Goal: Task Accomplishment & Management: Manage account settings

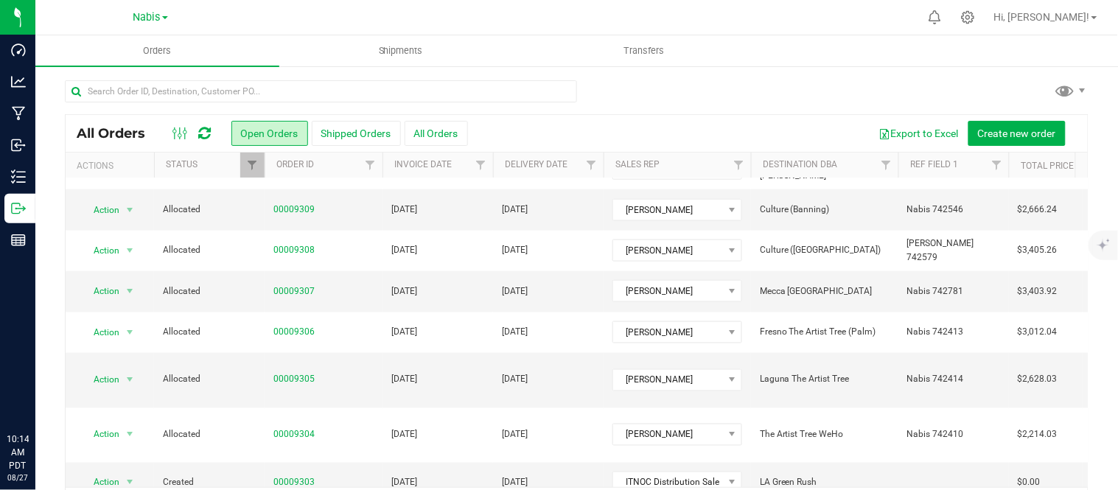
scroll to position [48, 0]
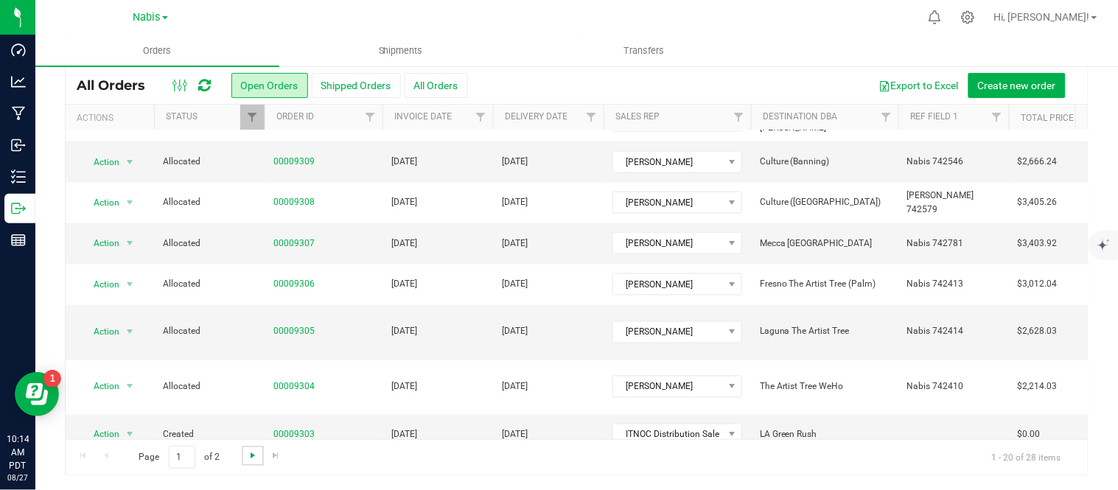
click at [248, 455] on span "Go to the next page" at bounding box center [253, 456] width 12 height 12
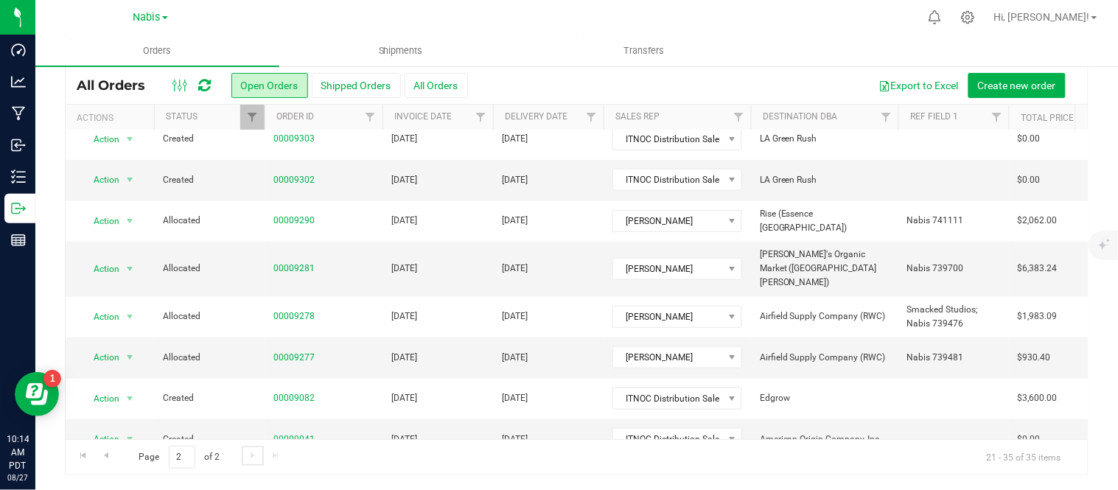
scroll to position [315, 0]
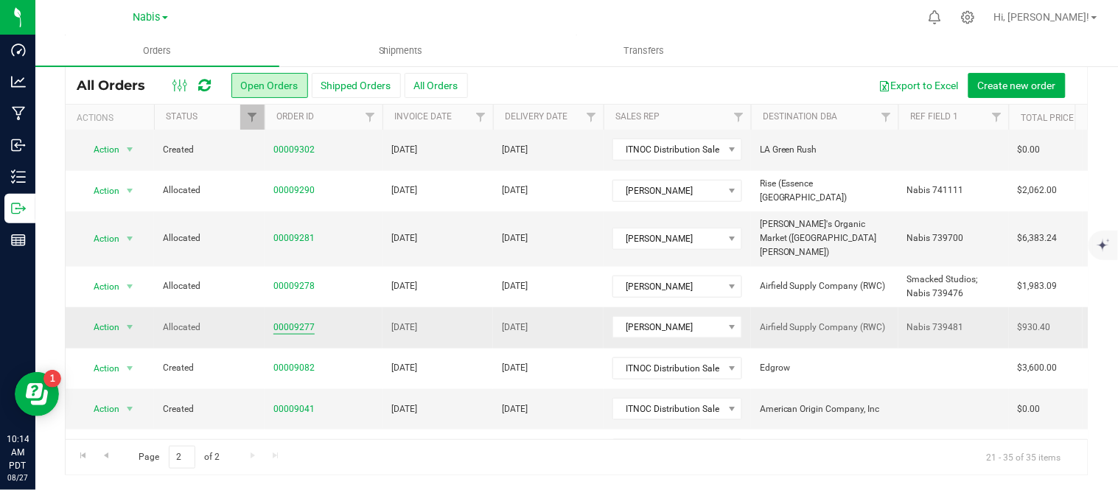
click at [307, 321] on link "00009277" at bounding box center [293, 328] width 41 height 14
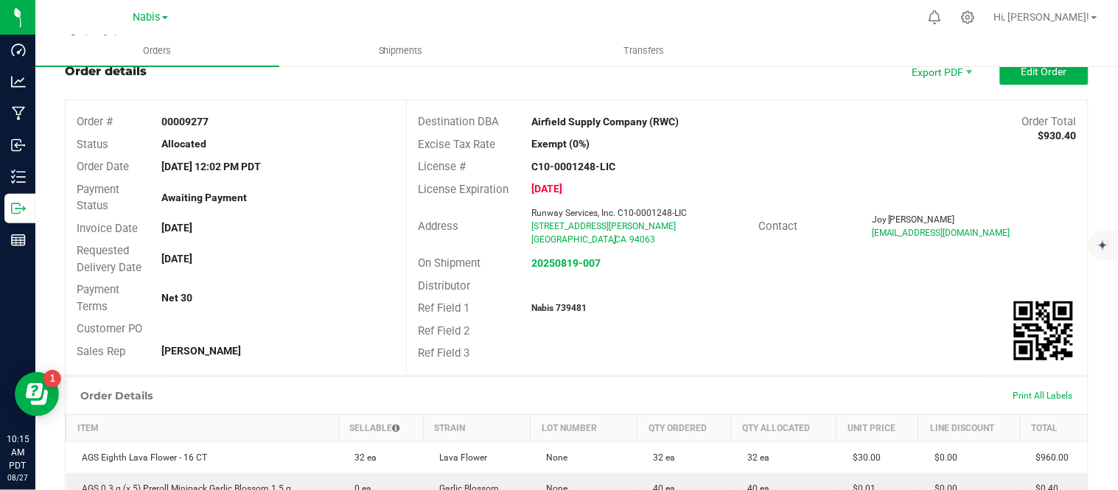
click at [572, 303] on strong "Nabis 739481" at bounding box center [558, 308] width 55 height 10
copy strong "739481"
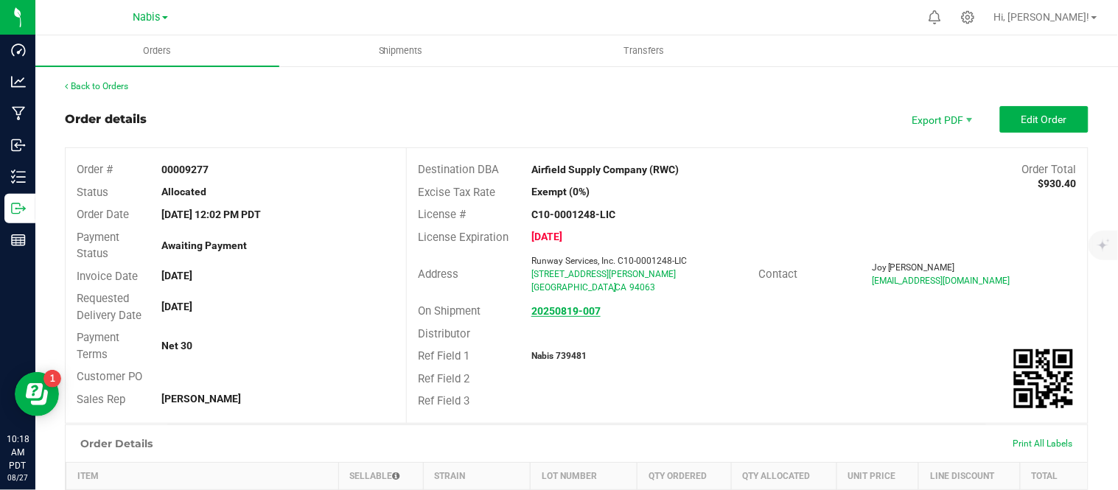
click at [573, 312] on strong "20250819-007" at bounding box center [565, 311] width 69 height 12
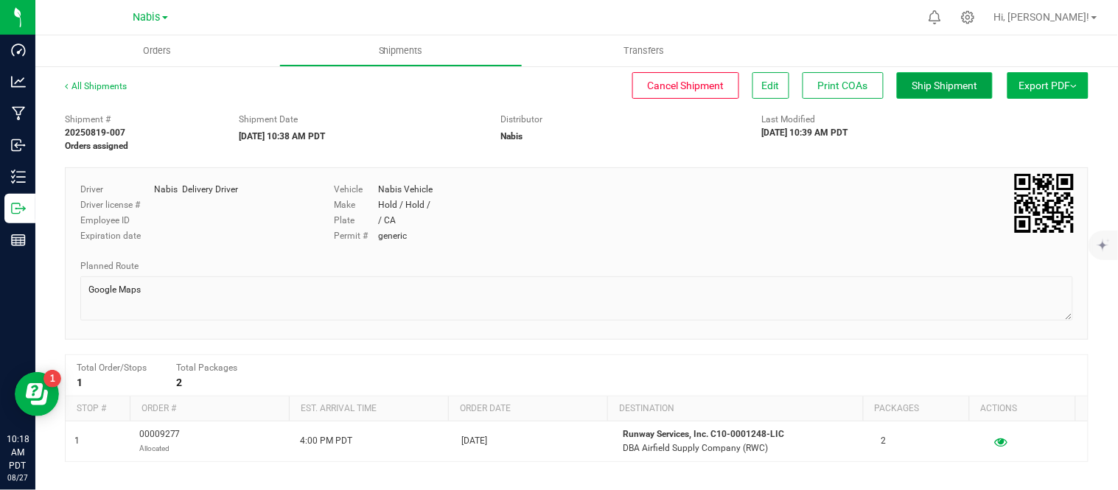
click at [936, 77] on button "Ship Shipment" at bounding box center [945, 85] width 96 height 27
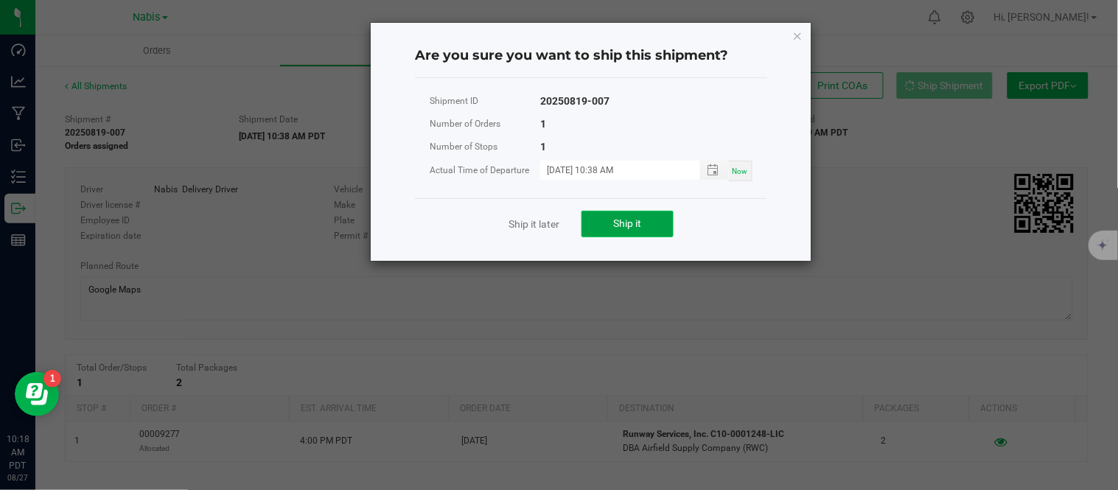
click at [647, 217] on button "Ship it" at bounding box center [627, 224] width 92 height 27
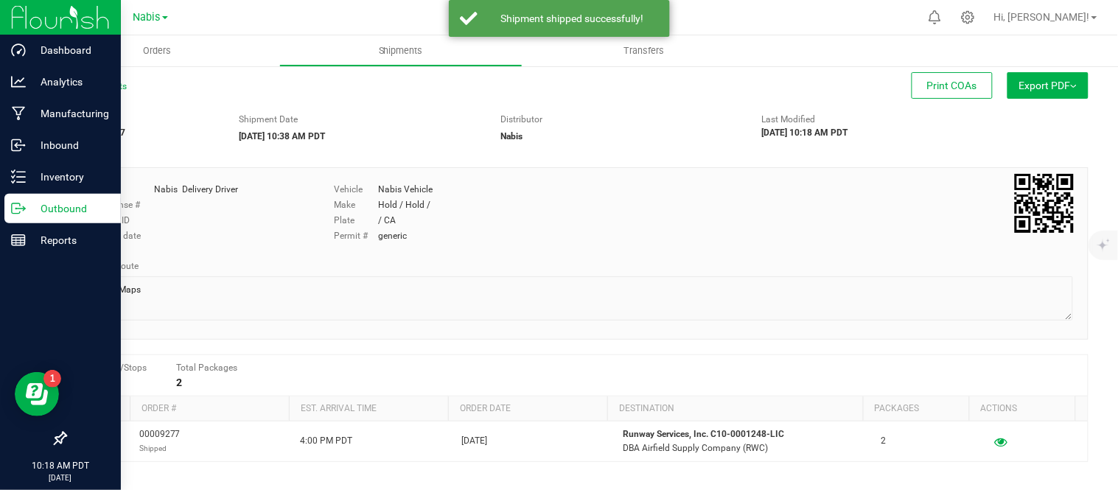
click at [42, 215] on p "Outbound" at bounding box center [70, 209] width 88 height 18
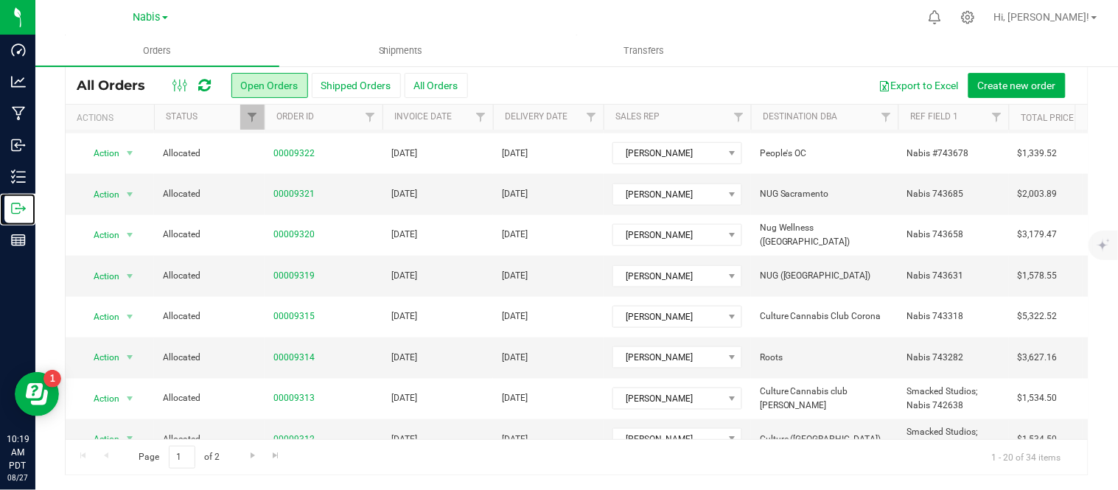
scroll to position [520, 0]
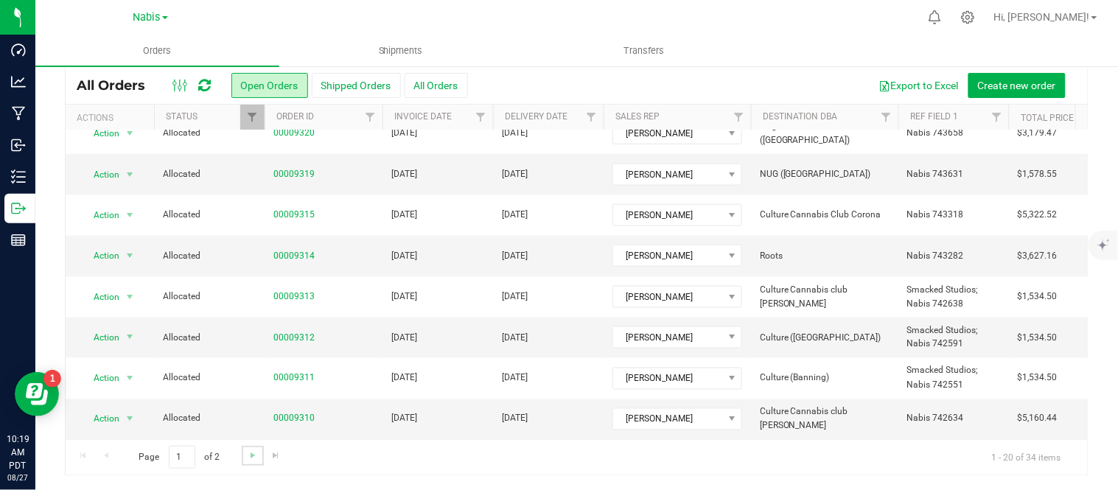
click at [247, 446] on link "Go to the next page" at bounding box center [252, 456] width 21 height 20
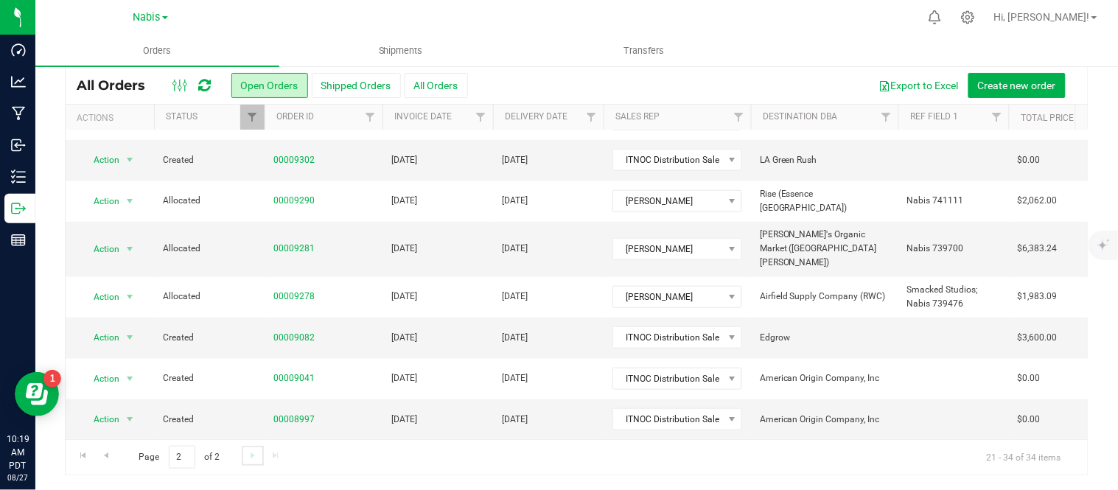
scroll to position [0, 0]
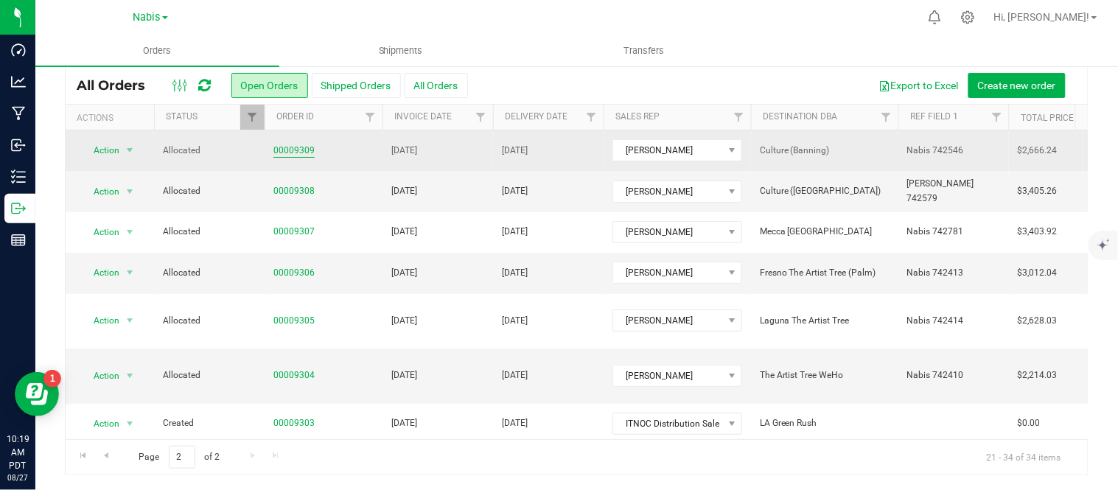
click at [293, 150] on link "00009309" at bounding box center [293, 151] width 41 height 14
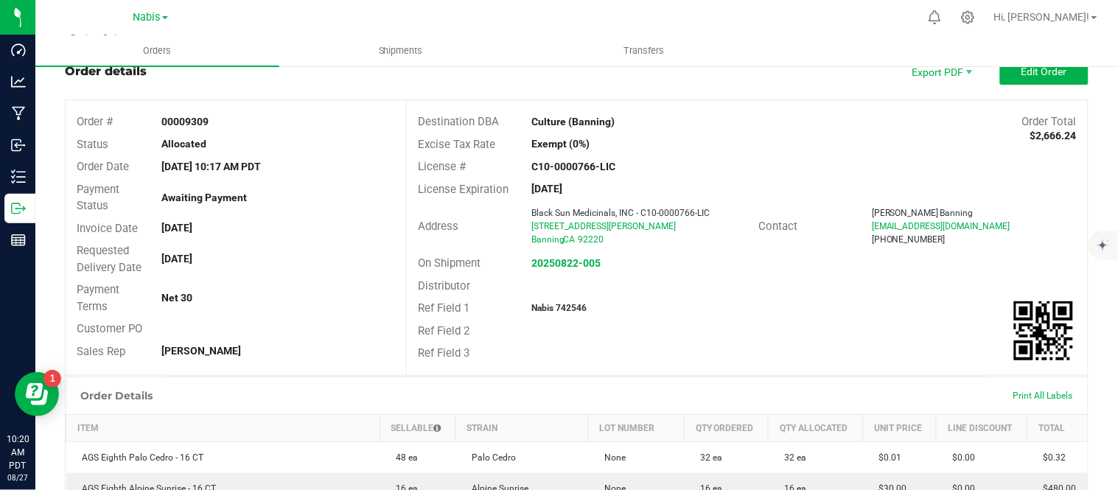
click at [575, 308] on strong "Nabis 742546" at bounding box center [558, 308] width 55 height 10
copy strong "742546"
click at [563, 262] on strong "20250822-005" at bounding box center [565, 263] width 69 height 12
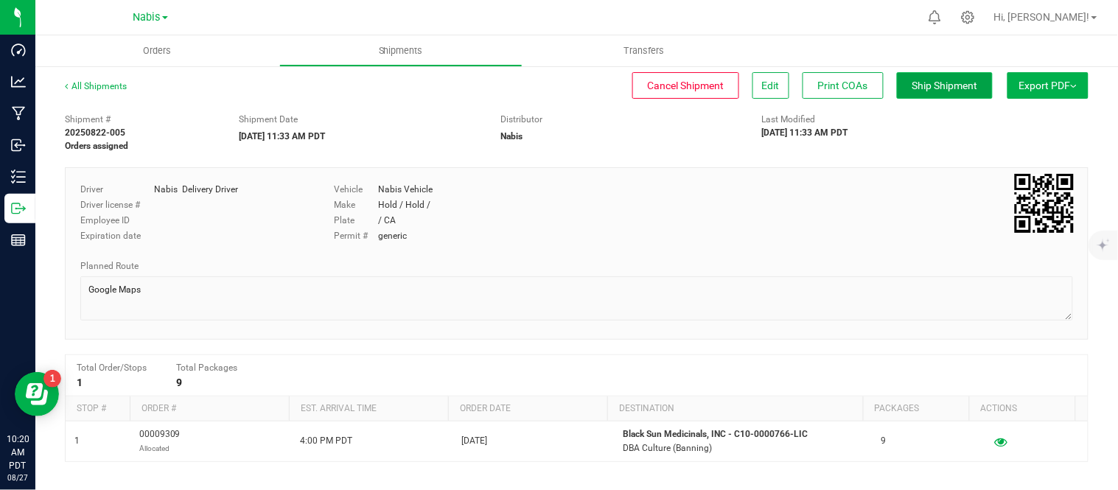
click at [923, 91] on span "Ship Shipment" at bounding box center [945, 86] width 66 height 12
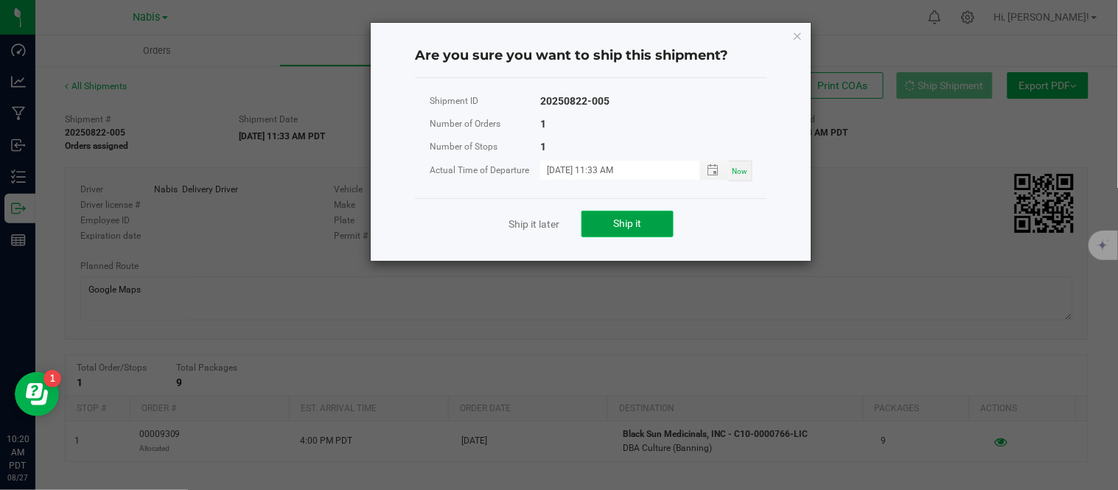
click at [629, 226] on span "Ship it" at bounding box center [628, 223] width 28 height 12
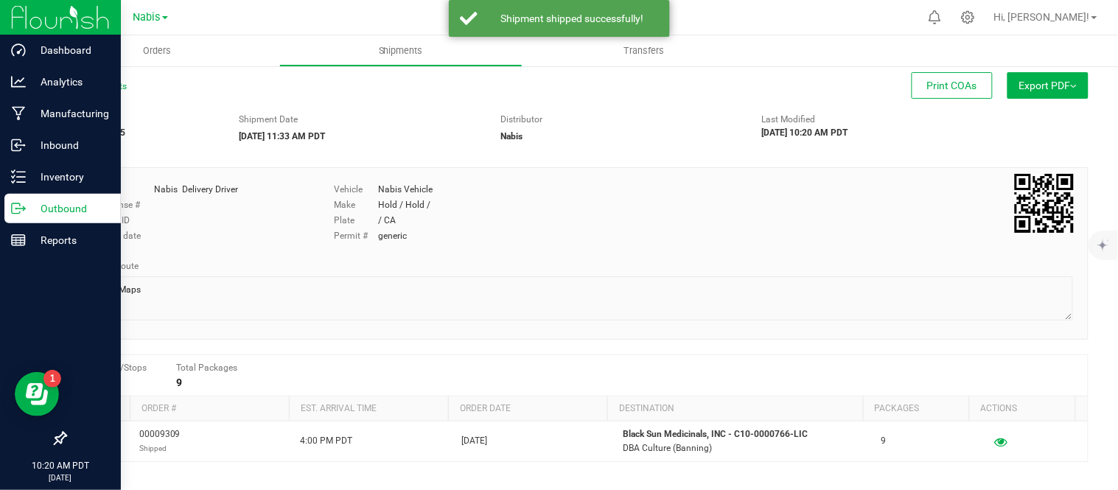
click at [22, 207] on icon at bounding box center [18, 208] width 15 height 15
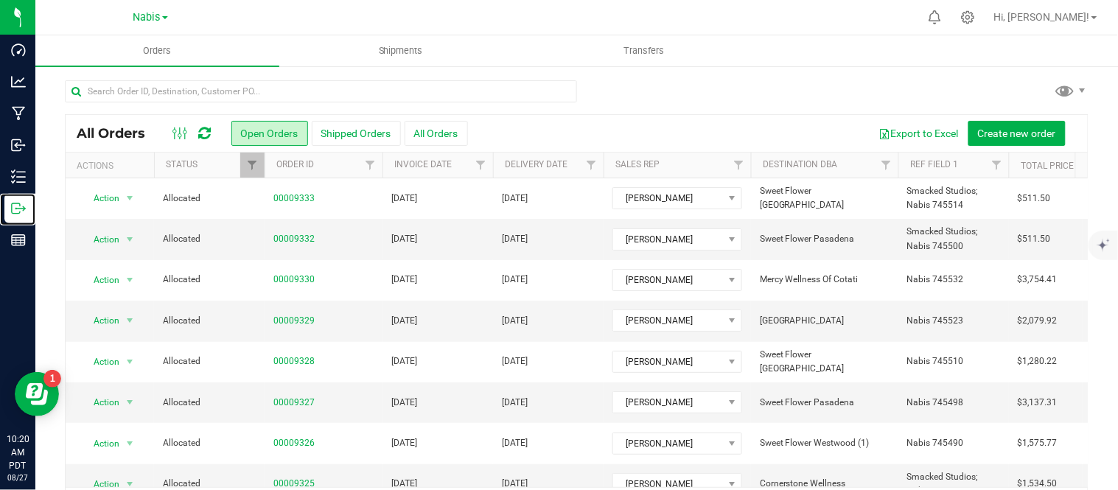
scroll to position [48, 0]
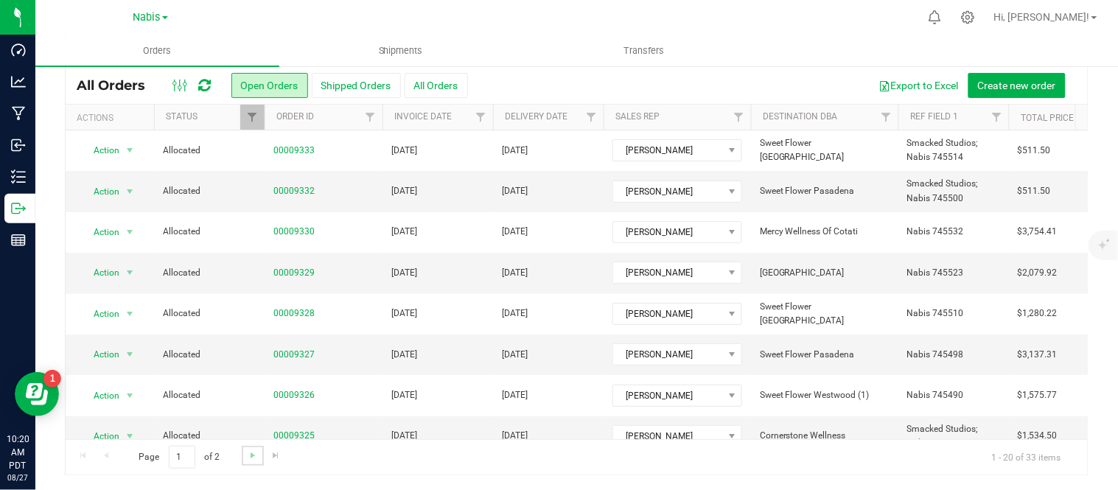
click at [259, 457] on link "Go to the next page" at bounding box center [252, 456] width 21 height 20
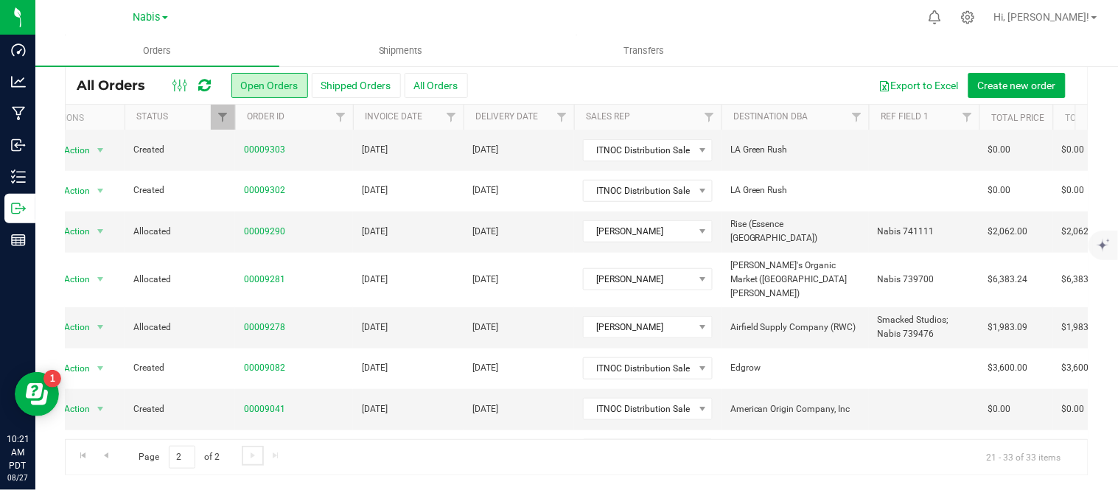
scroll to position [0, 0]
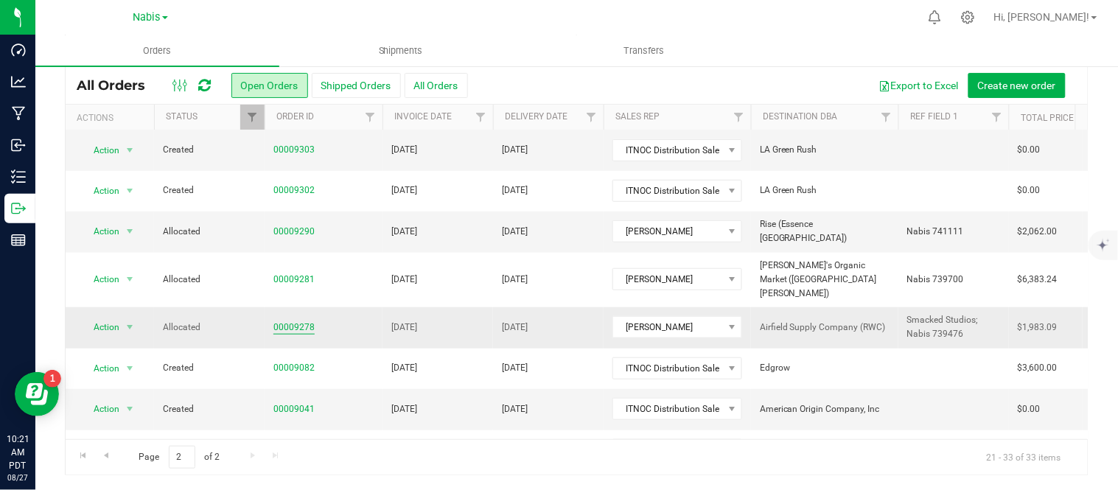
click at [304, 321] on link "00009278" at bounding box center [293, 328] width 41 height 14
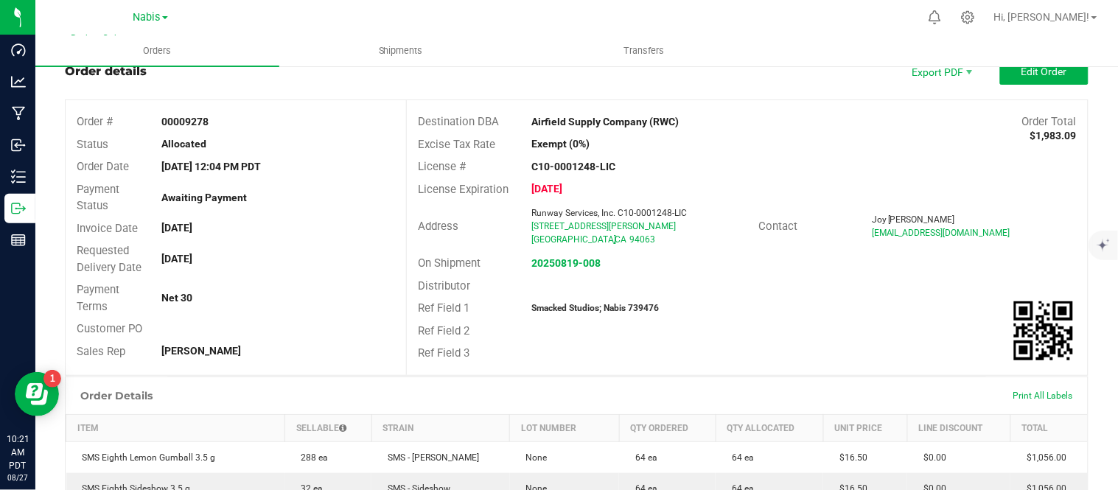
click at [634, 307] on strong "Smacked Studios; Nabis 739476" at bounding box center [594, 308] width 127 height 10
copy strong "739476"
click at [588, 259] on strong "20250819-008" at bounding box center [565, 263] width 69 height 12
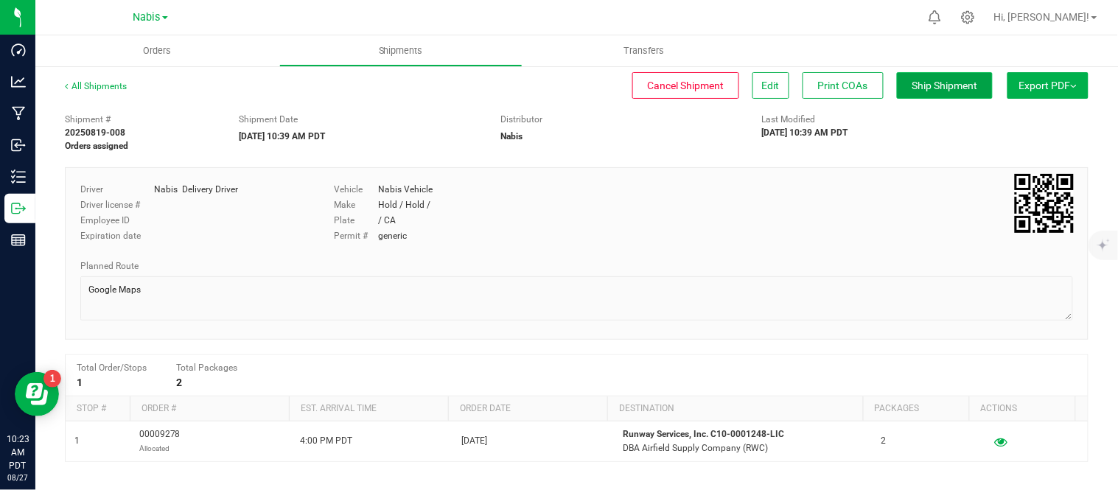
click at [912, 87] on span "Ship Shipment" at bounding box center [945, 86] width 66 height 12
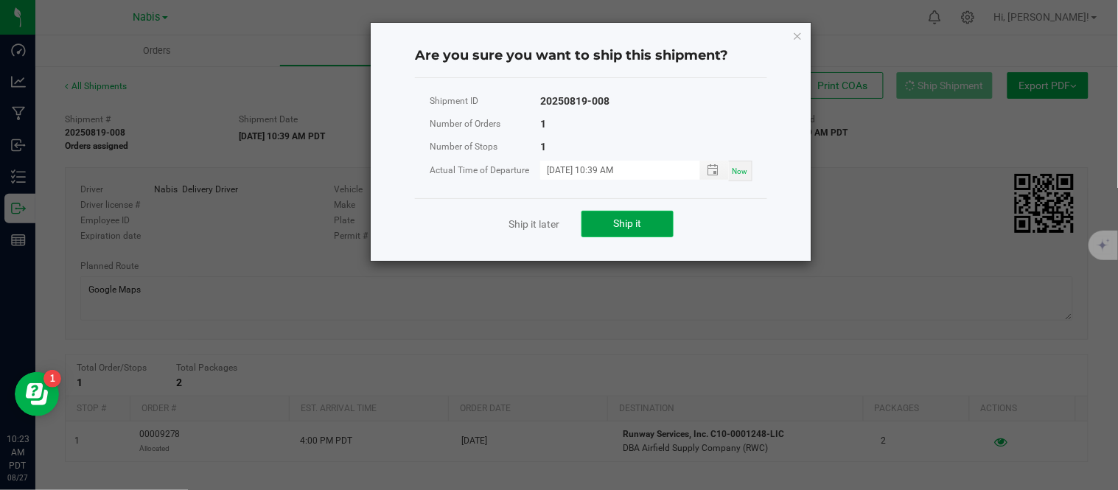
click at [635, 214] on button "Ship it" at bounding box center [627, 224] width 92 height 27
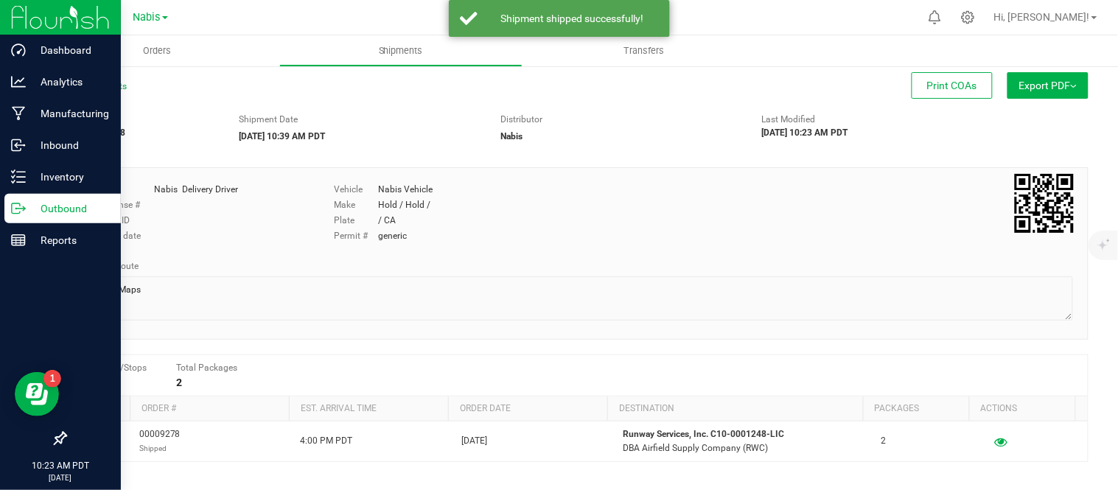
click at [26, 204] on p "Outbound" at bounding box center [70, 209] width 88 height 18
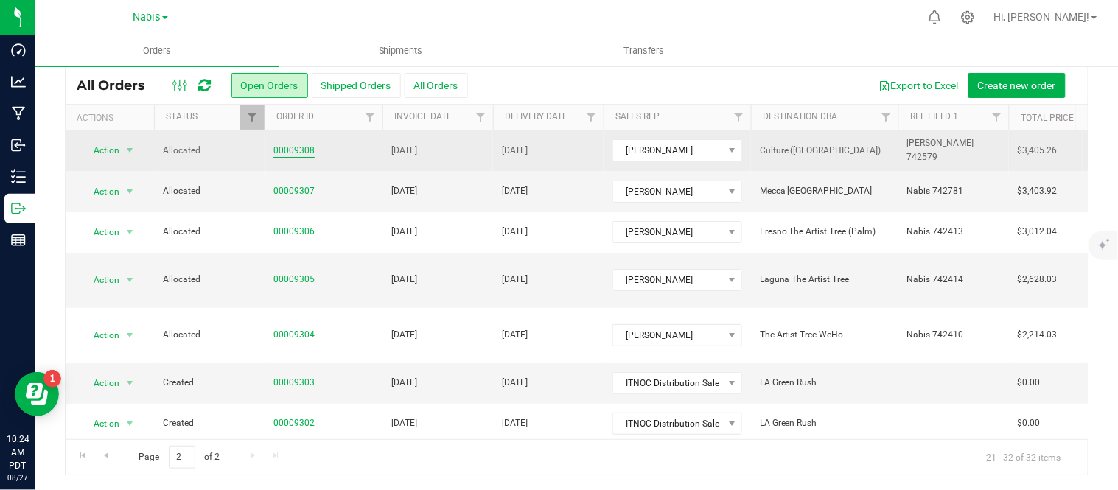
click at [295, 147] on link "00009308" at bounding box center [293, 151] width 41 height 14
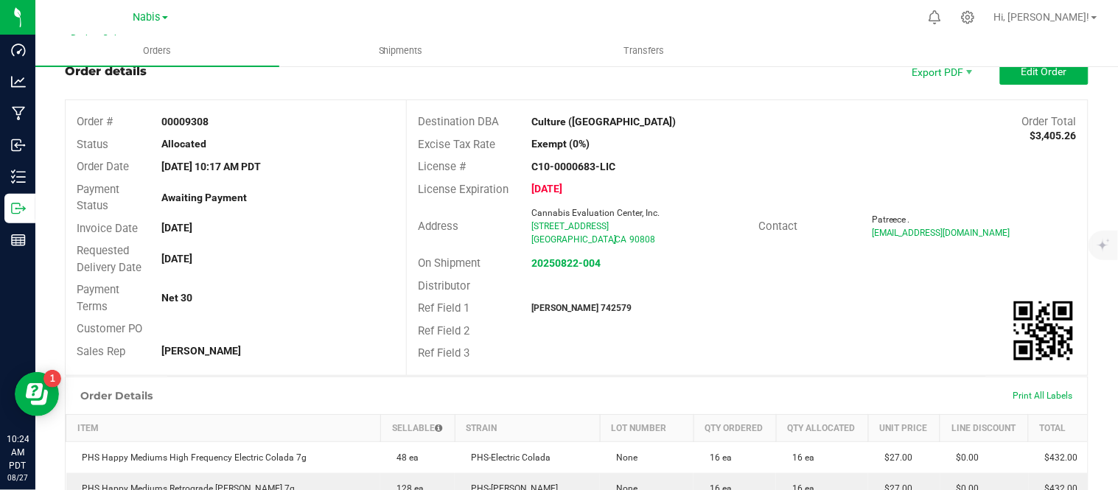
click at [568, 310] on strong "[PERSON_NAME] 742579" at bounding box center [581, 308] width 100 height 10
copy strong "742579"
click at [545, 259] on strong "20250822-004" at bounding box center [565, 263] width 69 height 12
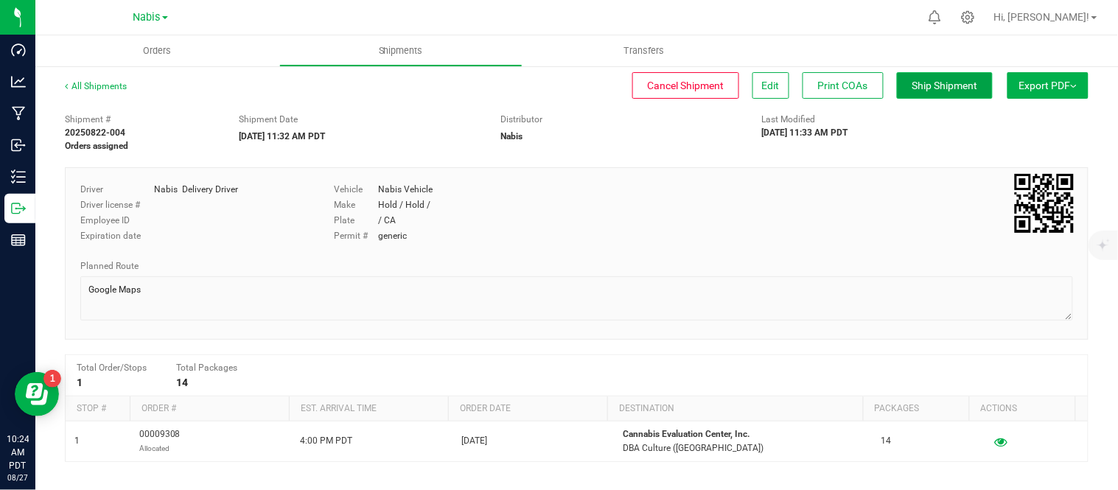
click at [933, 94] on button "Ship Shipment" at bounding box center [945, 85] width 96 height 27
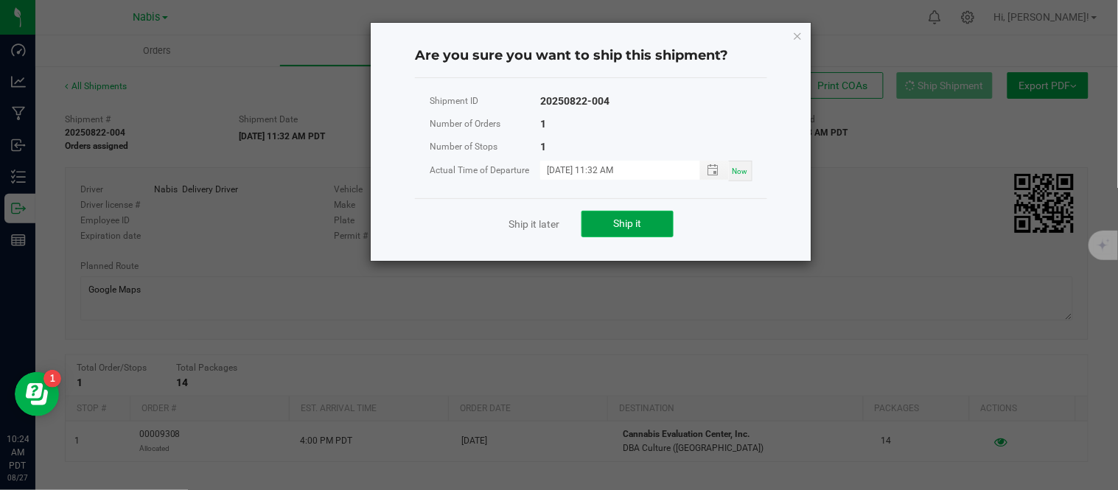
click at [629, 226] on span "Ship it" at bounding box center [628, 223] width 28 height 12
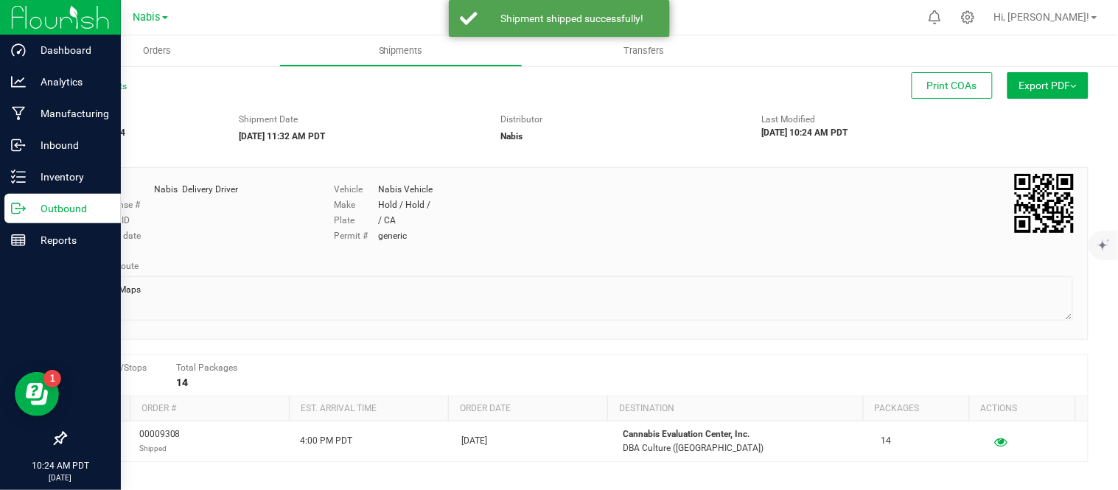
click at [23, 210] on icon at bounding box center [24, 210] width 2 height 2
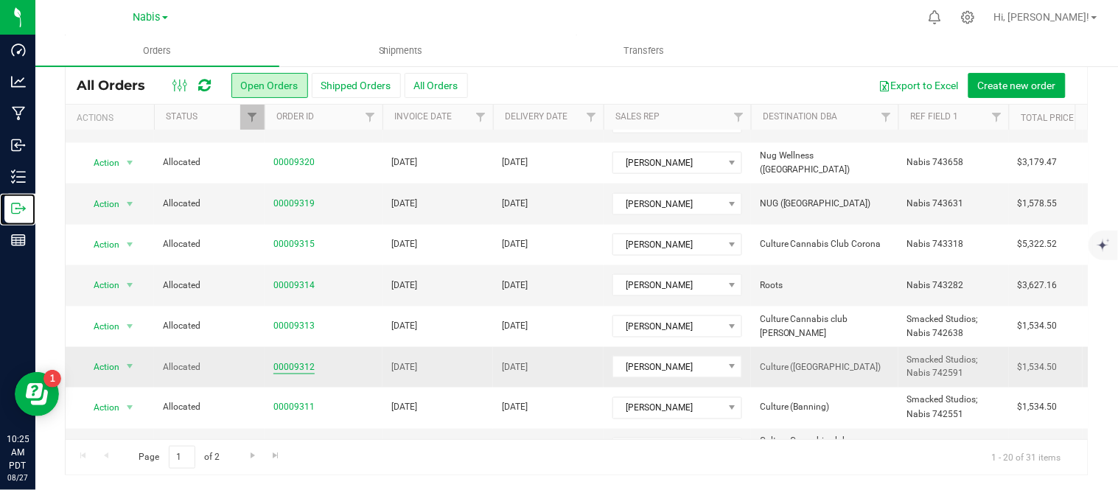
scroll to position [520, 0]
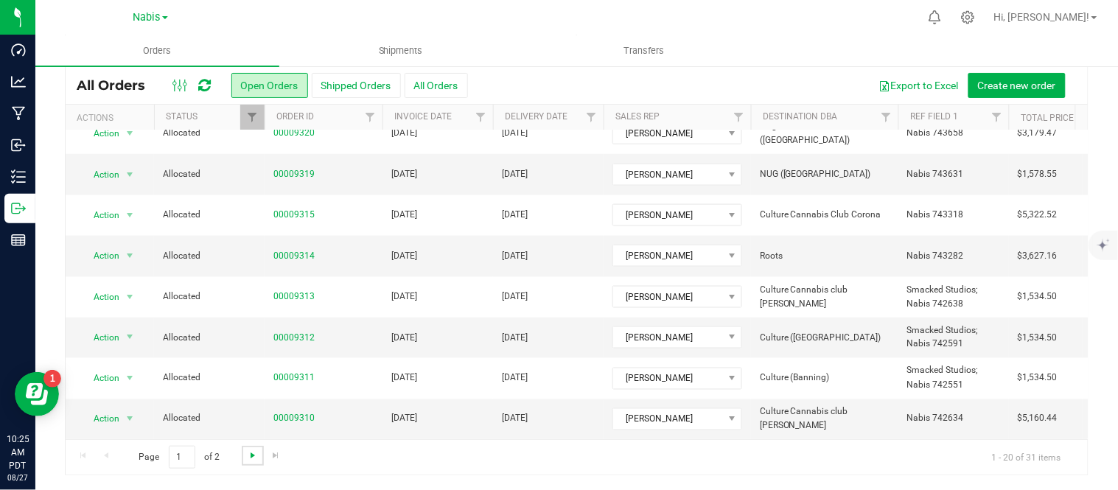
click at [252, 455] on span "Go to the next page" at bounding box center [253, 456] width 12 height 12
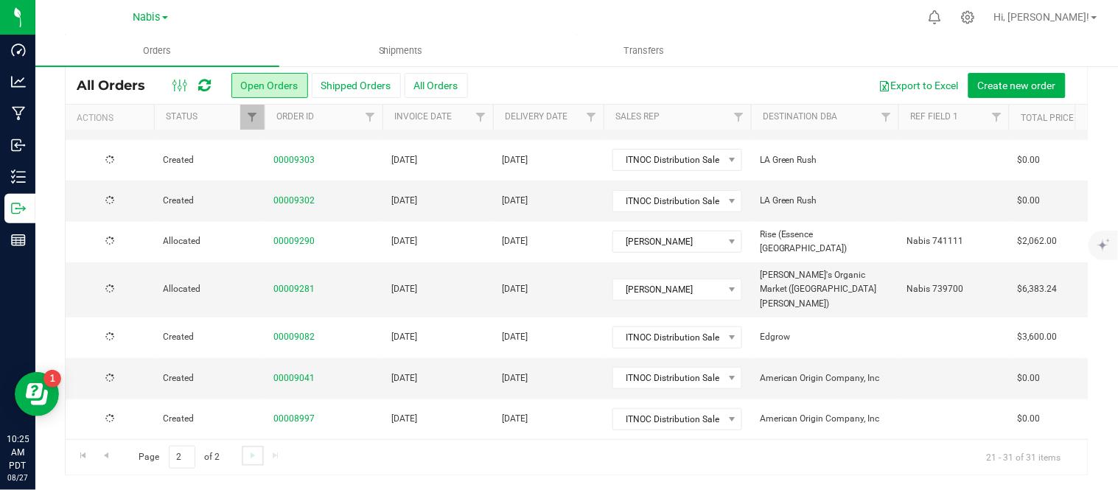
scroll to position [0, 0]
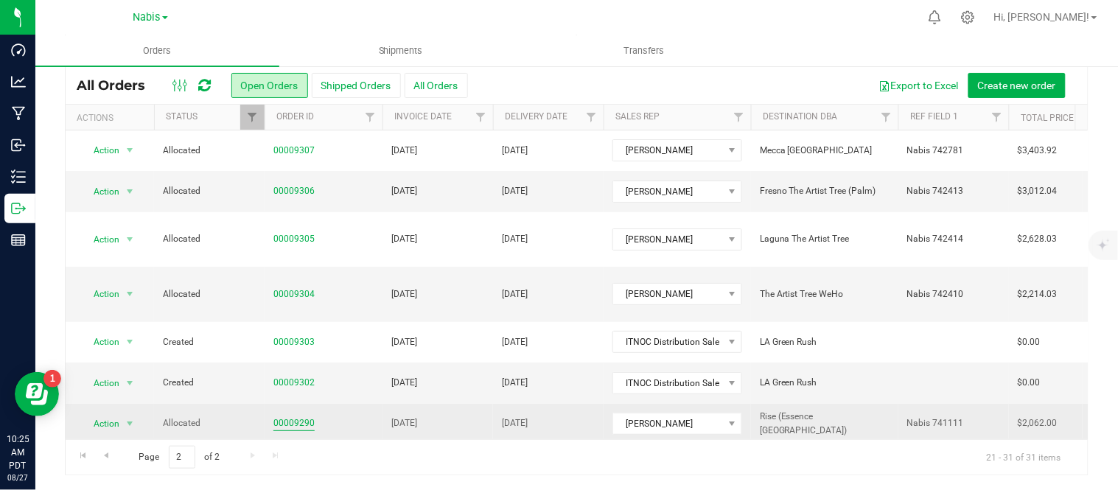
click at [293, 416] on link "00009290" at bounding box center [293, 423] width 41 height 14
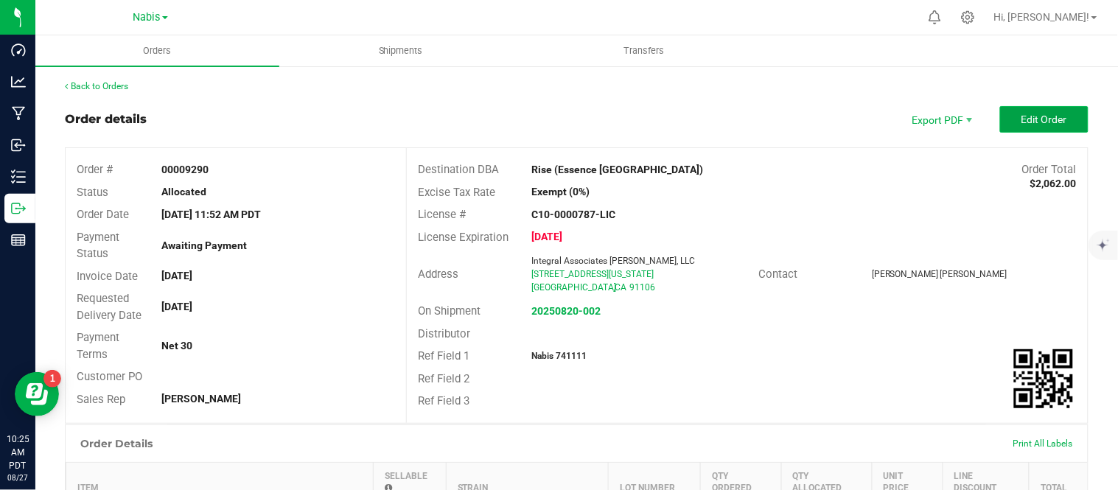
click at [1026, 125] on button "Edit Order" at bounding box center [1044, 119] width 88 height 27
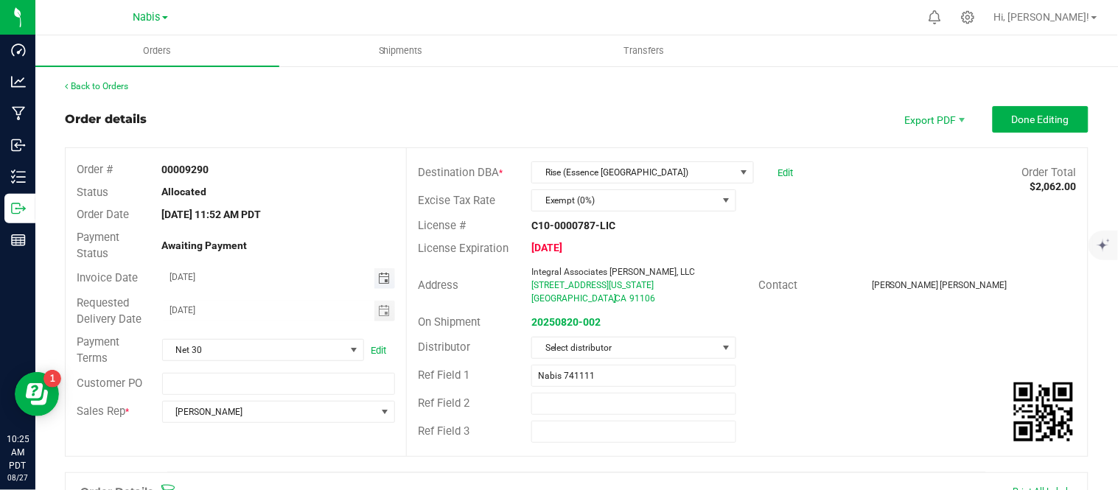
click at [385, 275] on span "Toggle calendar" at bounding box center [384, 279] width 12 height 12
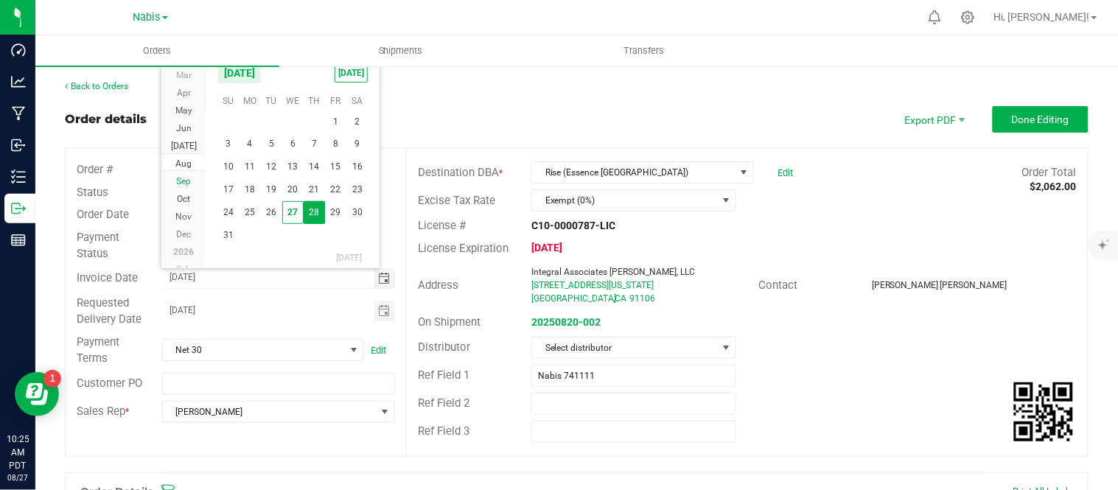
click at [188, 181] on span "Sep" at bounding box center [183, 180] width 15 height 10
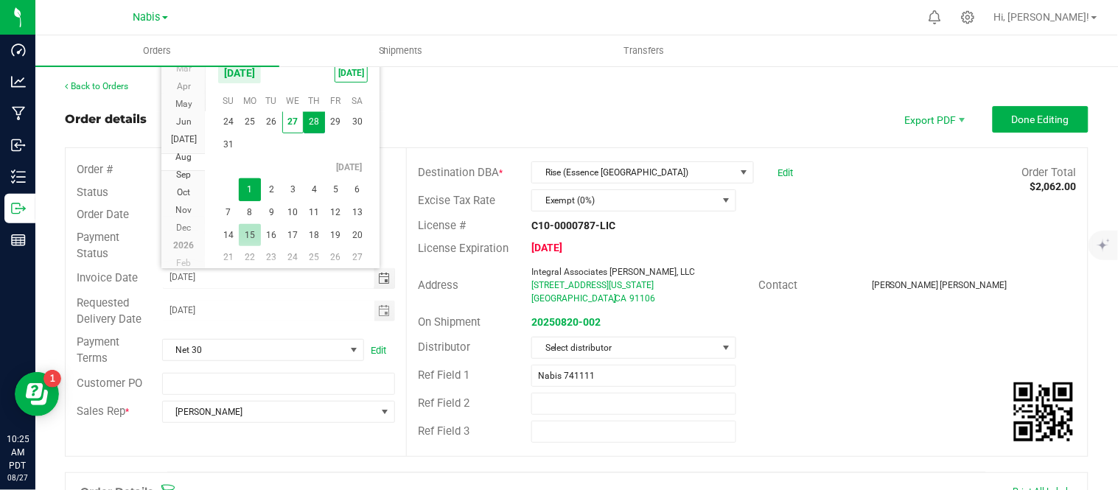
scroll to position [26664, 0]
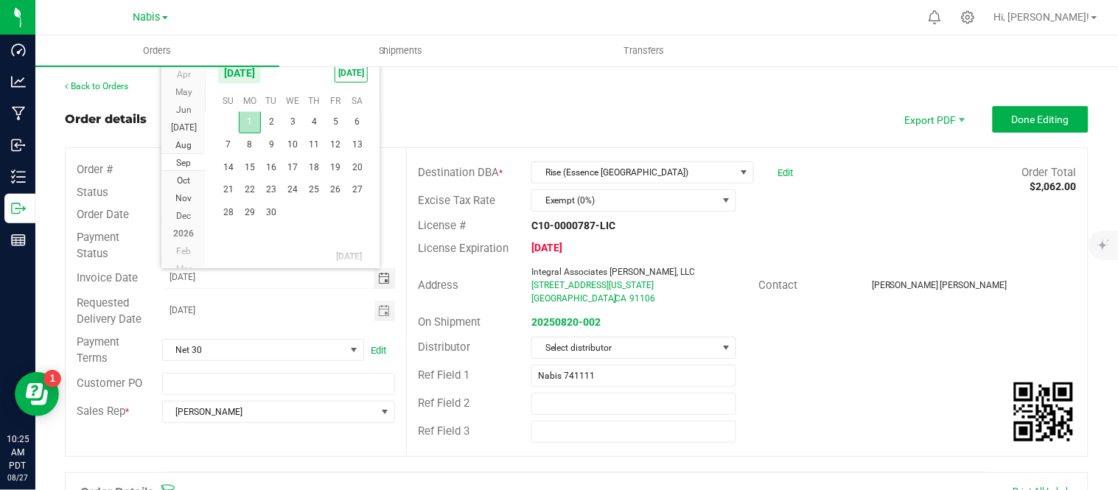
click at [242, 123] on span "1" at bounding box center [249, 122] width 21 height 23
type input "[DATE]"
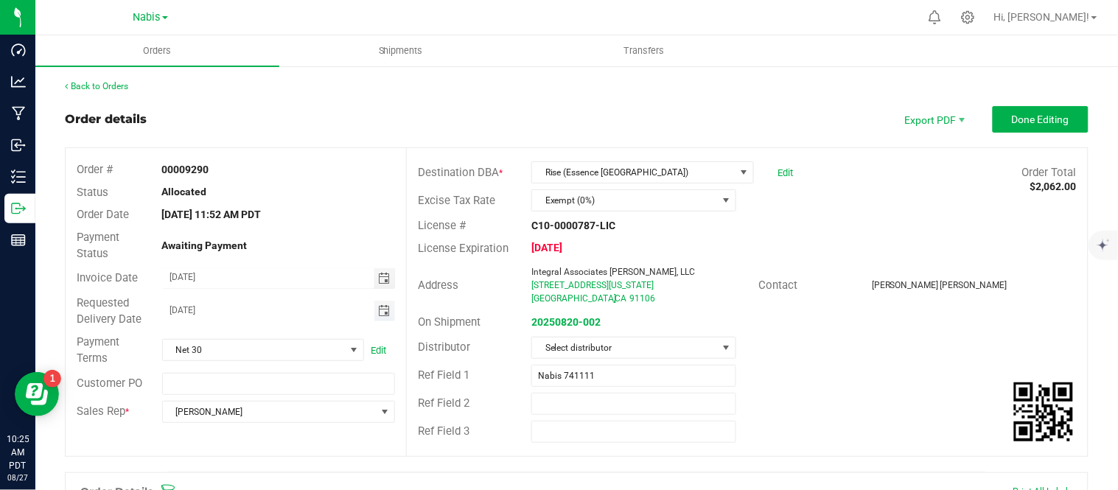
click at [380, 315] on span "Toggle calendar" at bounding box center [384, 311] width 12 height 12
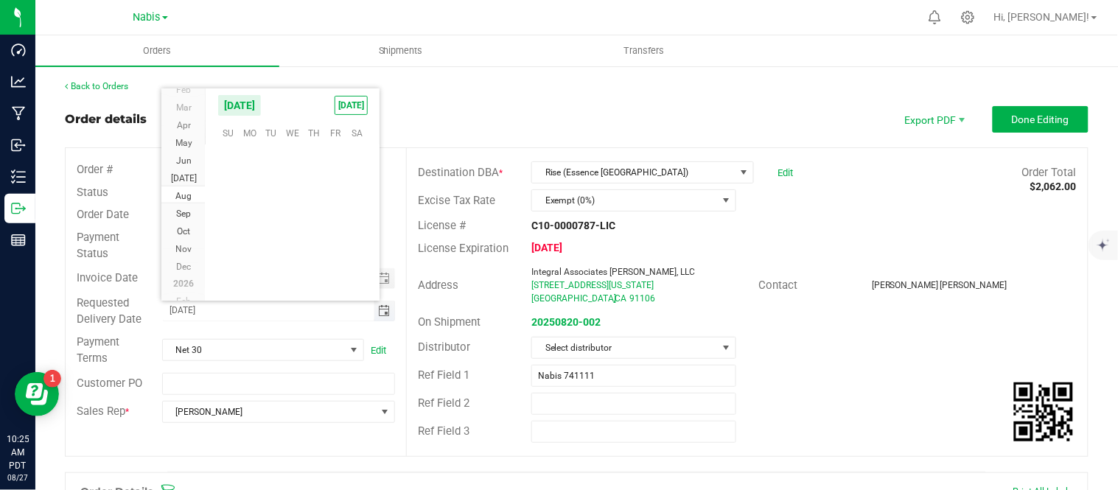
scroll to position [238855, 0]
click at [185, 209] on span "Sep" at bounding box center [183, 214] width 15 height 10
click at [248, 152] on span "1" at bounding box center [249, 154] width 21 height 23
type input "[DATE]"
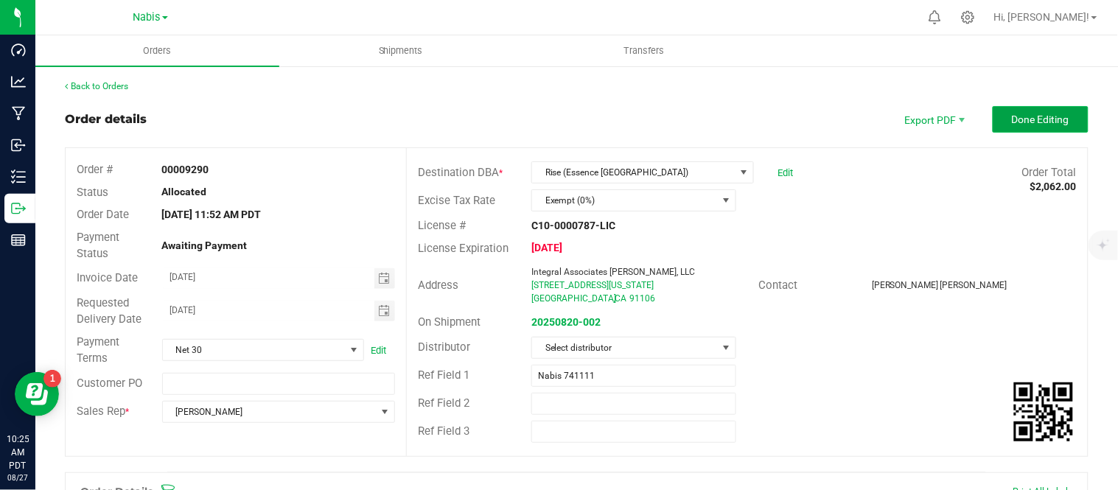
click at [1039, 116] on span "Done Editing" at bounding box center [1040, 119] width 57 height 12
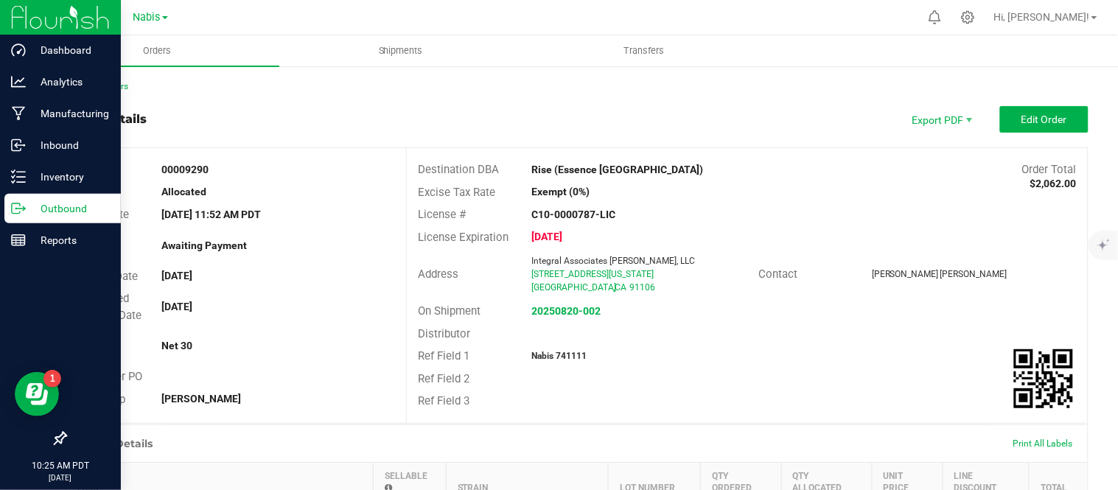
click at [59, 209] on p "Outbound" at bounding box center [70, 209] width 88 height 18
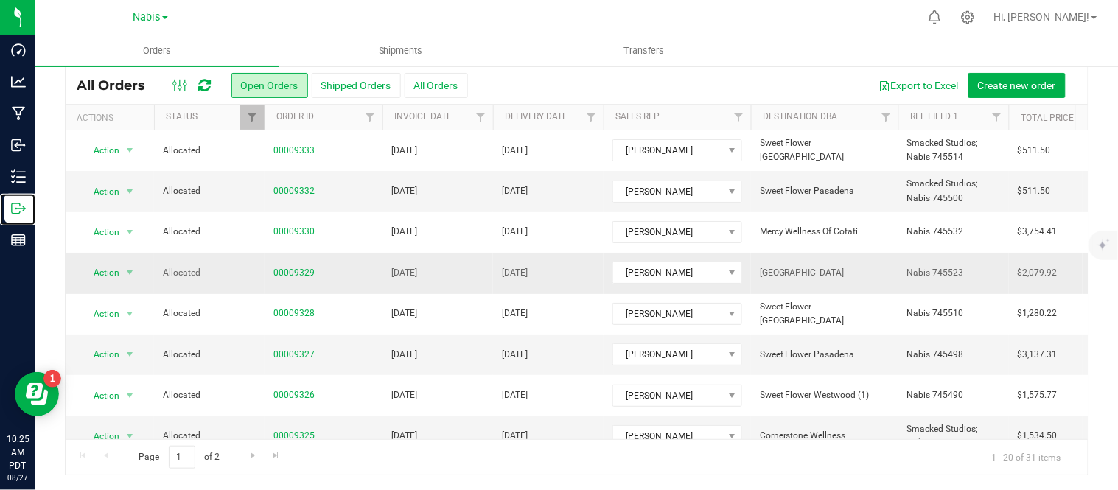
scroll to position [520, 0]
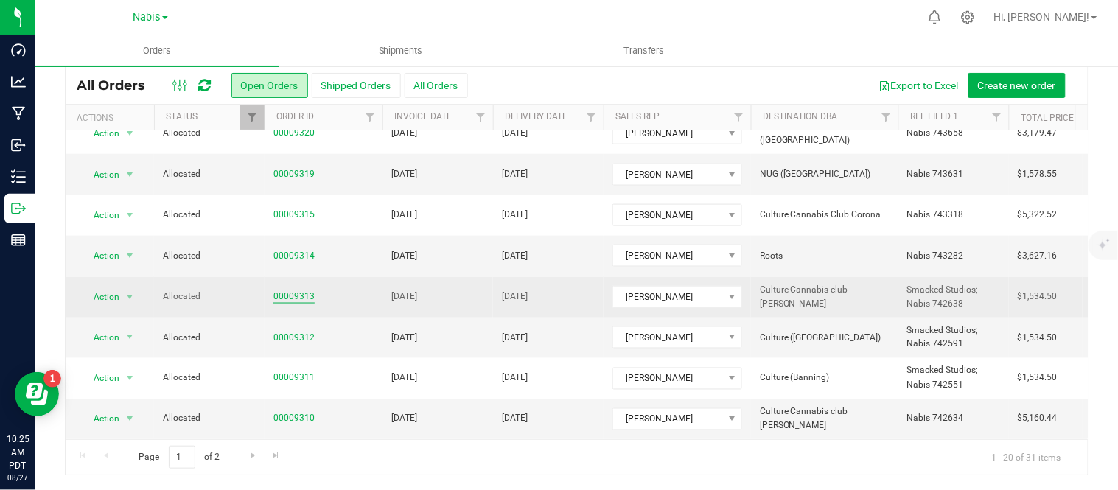
click at [303, 290] on link "00009313" at bounding box center [293, 297] width 41 height 14
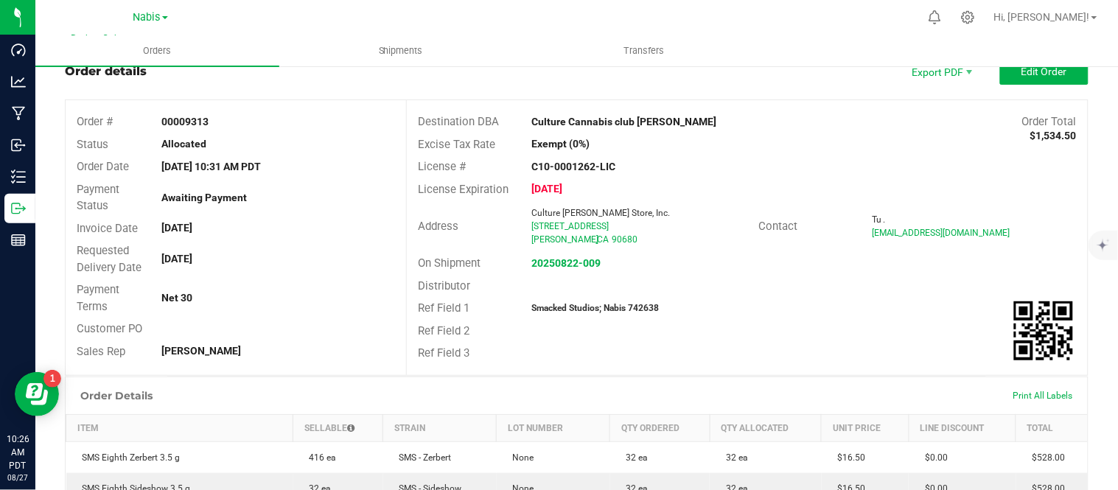
click at [638, 304] on strong "Smacked Studios; Nabis 742638" at bounding box center [594, 308] width 127 height 10
copy strong "742638"
click at [555, 263] on strong "20250822-009" at bounding box center [565, 263] width 69 height 12
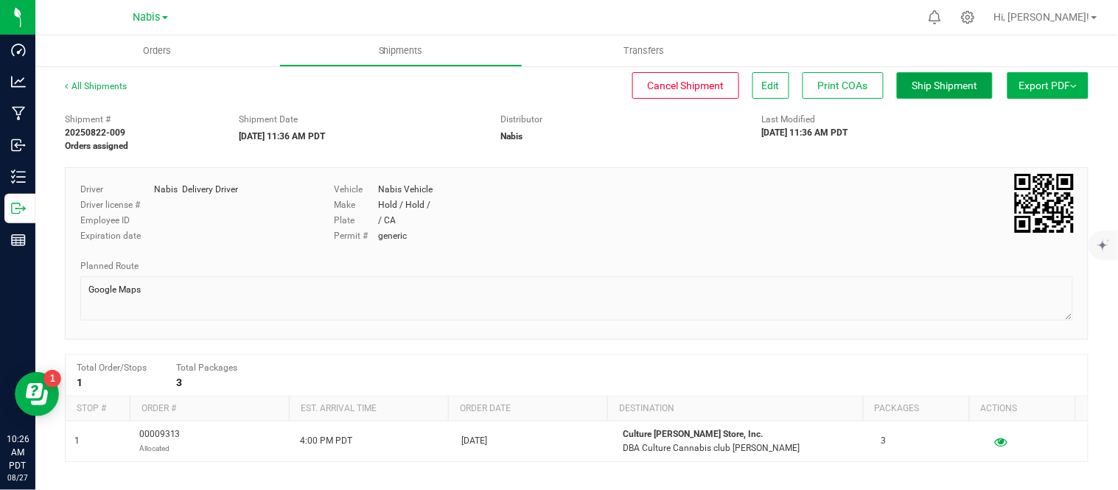
click at [962, 80] on span "Ship Shipment" at bounding box center [945, 86] width 66 height 12
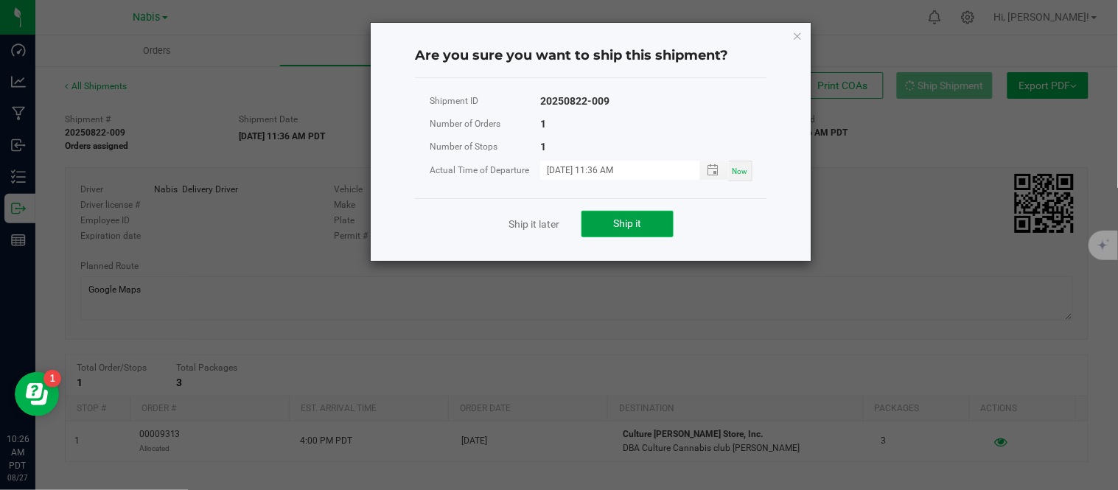
click at [612, 231] on button "Ship it" at bounding box center [627, 224] width 92 height 27
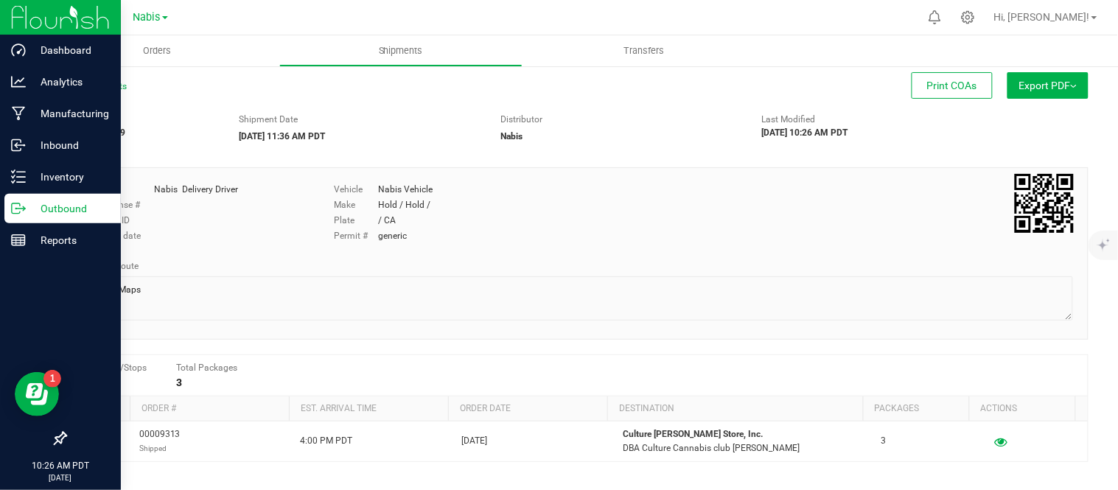
click at [29, 210] on p "Outbound" at bounding box center [70, 209] width 88 height 18
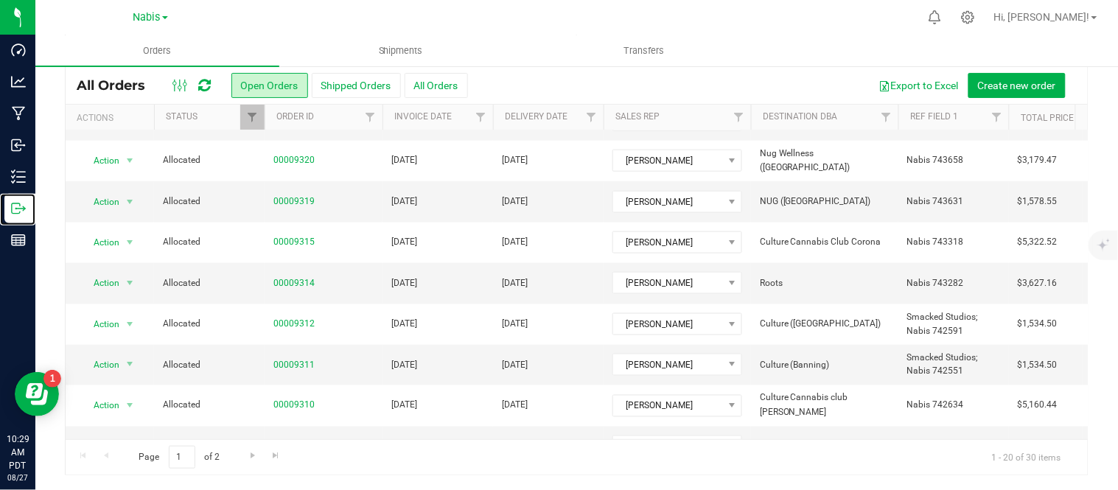
scroll to position [520, 0]
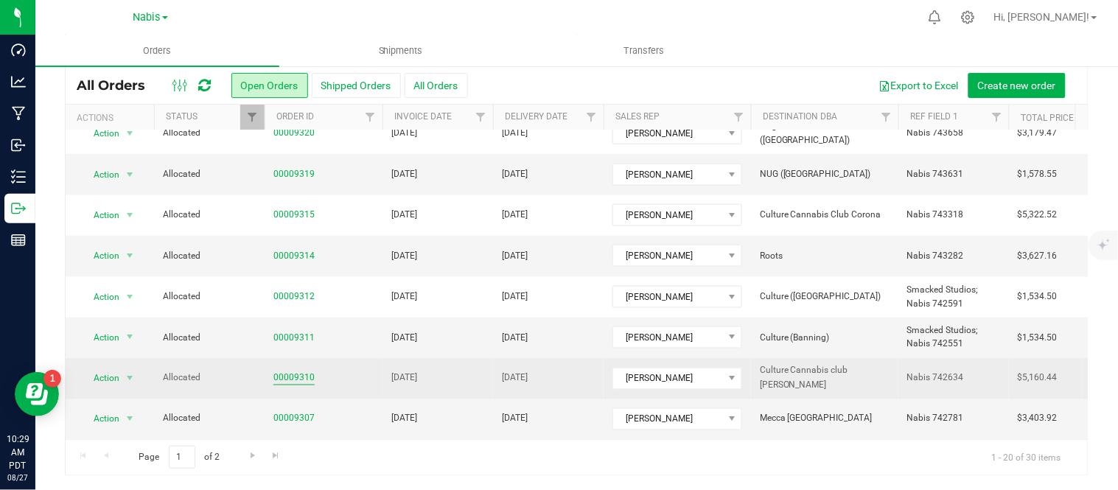
click at [292, 371] on link "00009310" at bounding box center [293, 378] width 41 height 14
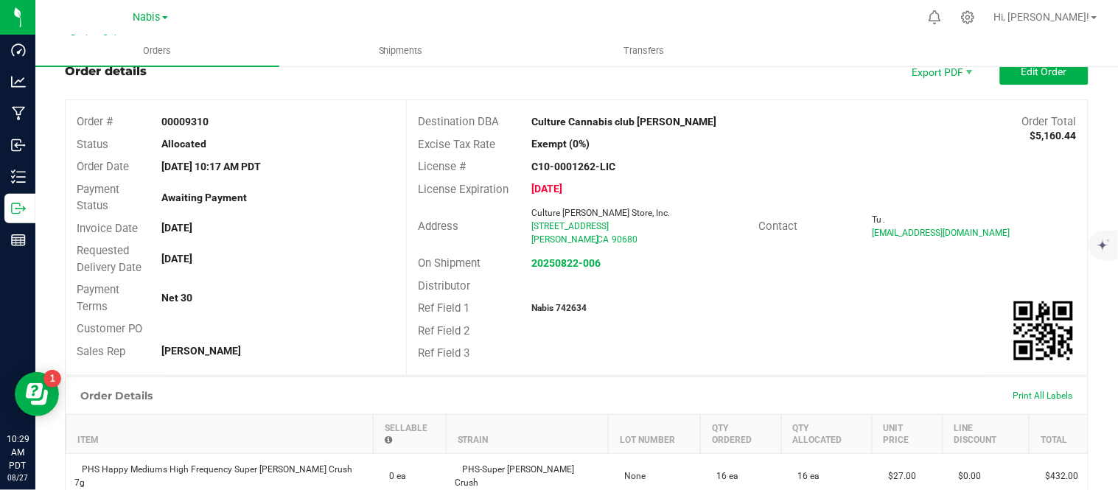
click at [572, 304] on strong "Nabis 742634" at bounding box center [558, 308] width 55 height 10
copy strong "742634"
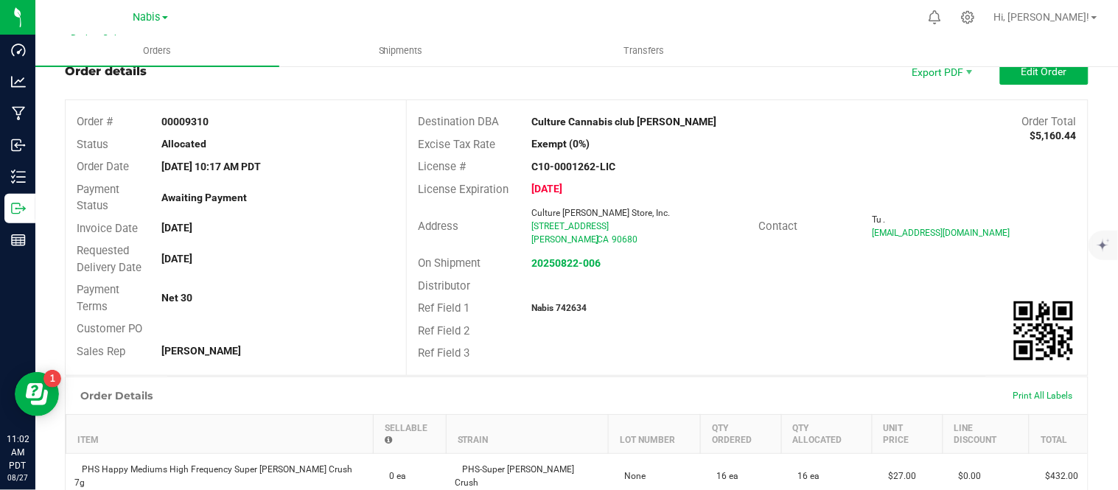
click at [570, 252] on div "On Shipment 20250822-006" at bounding box center [747, 263] width 681 height 23
click at [566, 260] on strong "20250822-006" at bounding box center [565, 263] width 69 height 12
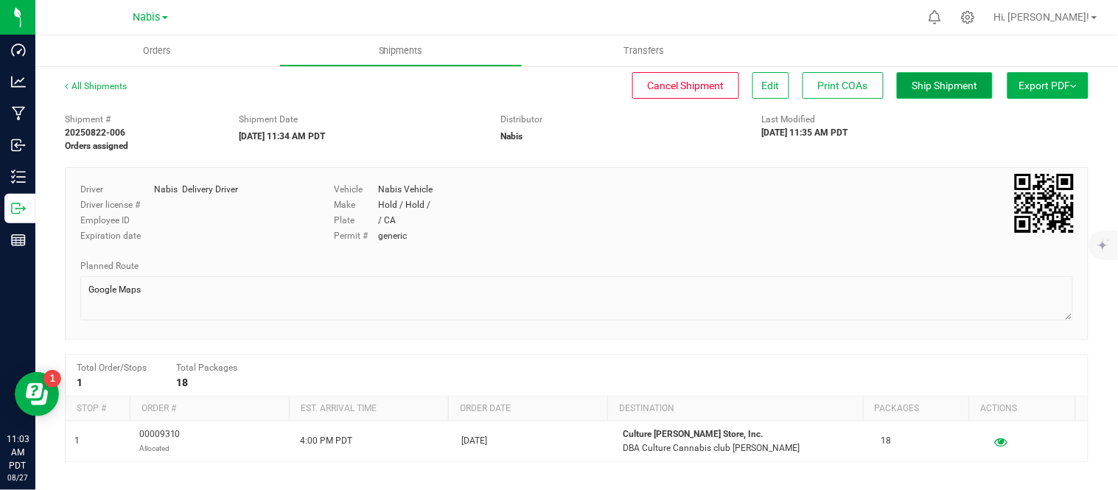
click at [918, 89] on span "Ship Shipment" at bounding box center [945, 86] width 66 height 12
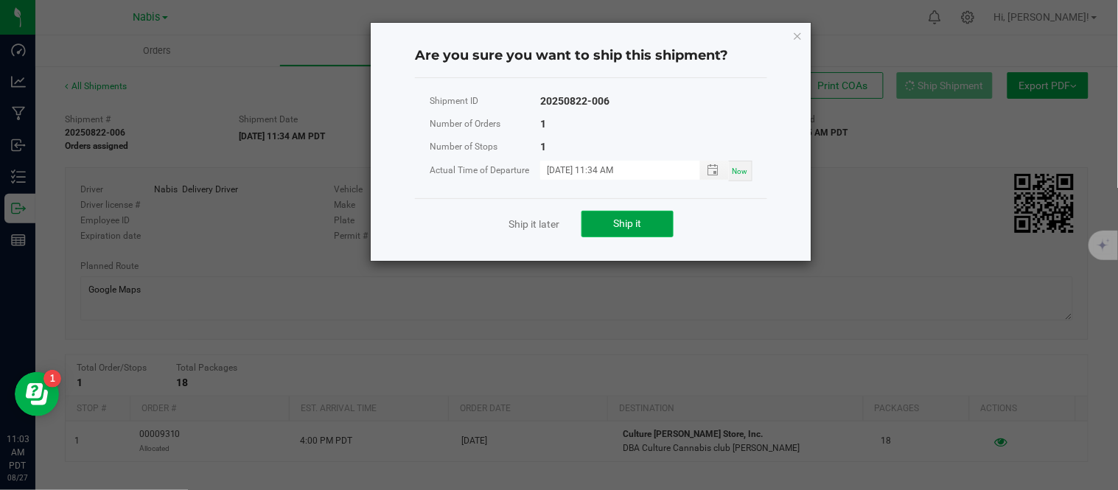
click at [621, 221] on span "Ship it" at bounding box center [628, 223] width 28 height 12
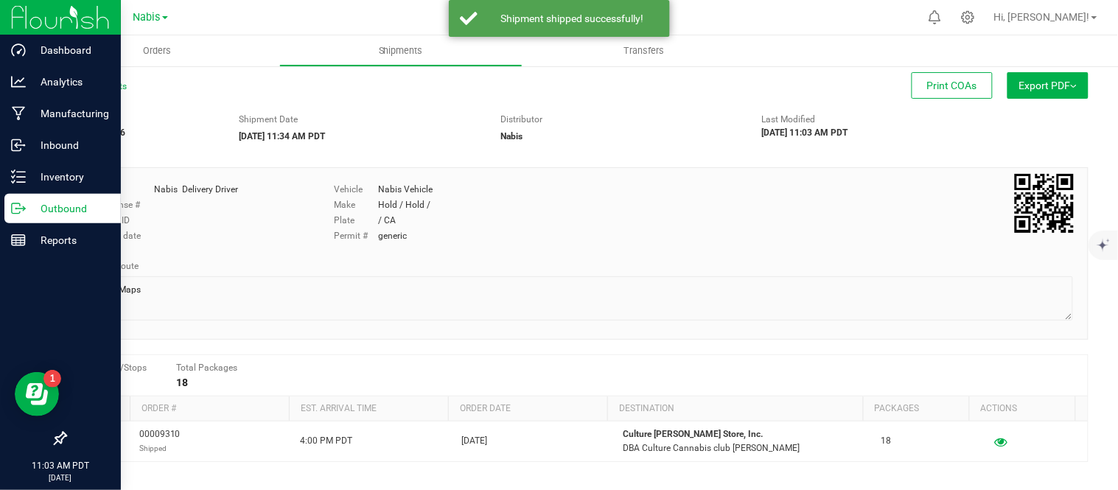
click at [22, 209] on line at bounding box center [21, 209] width 8 height 0
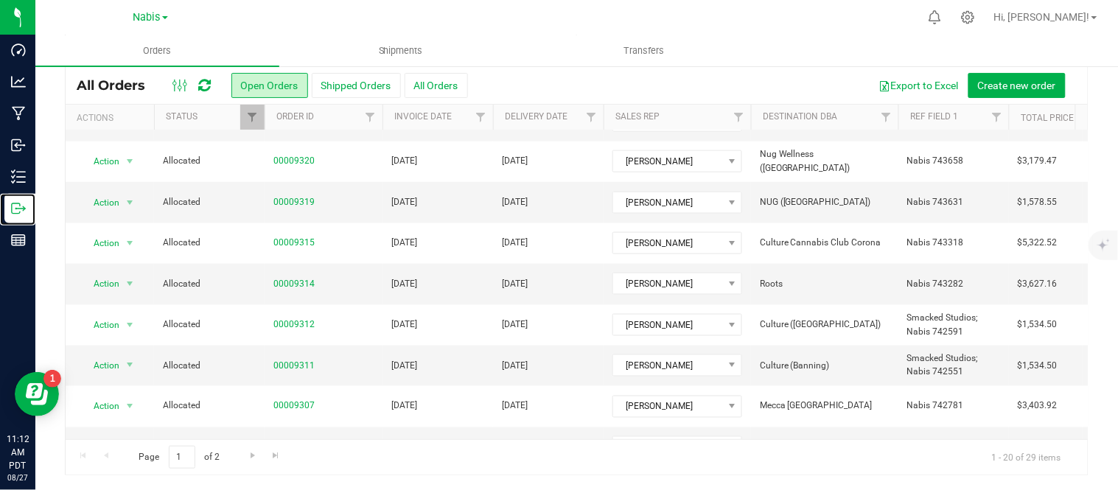
scroll to position [520, 0]
